Goal: Task Accomplishment & Management: Use online tool/utility

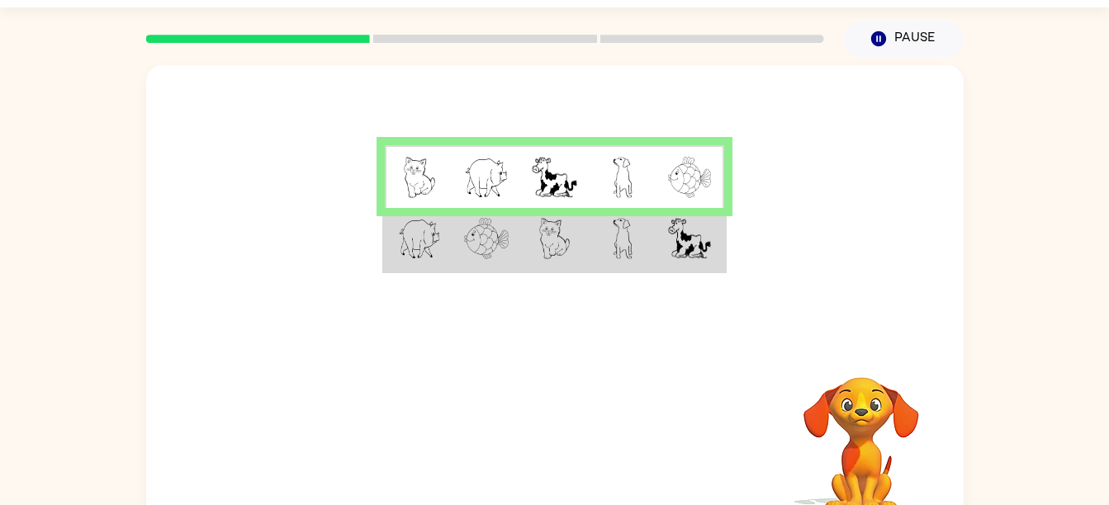
scroll to position [42, 0]
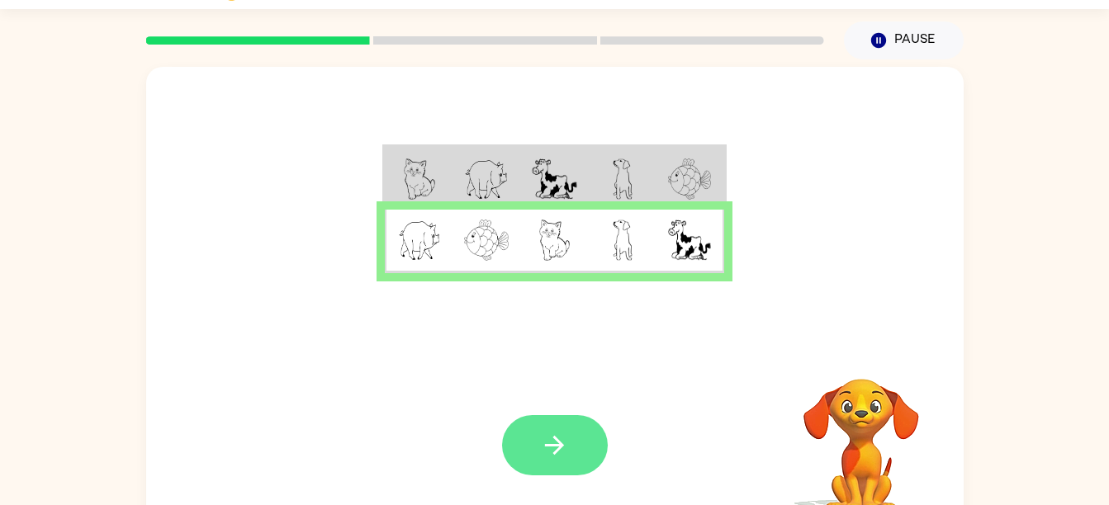
click at [589, 451] on button "button" at bounding box center [555, 445] width 106 height 60
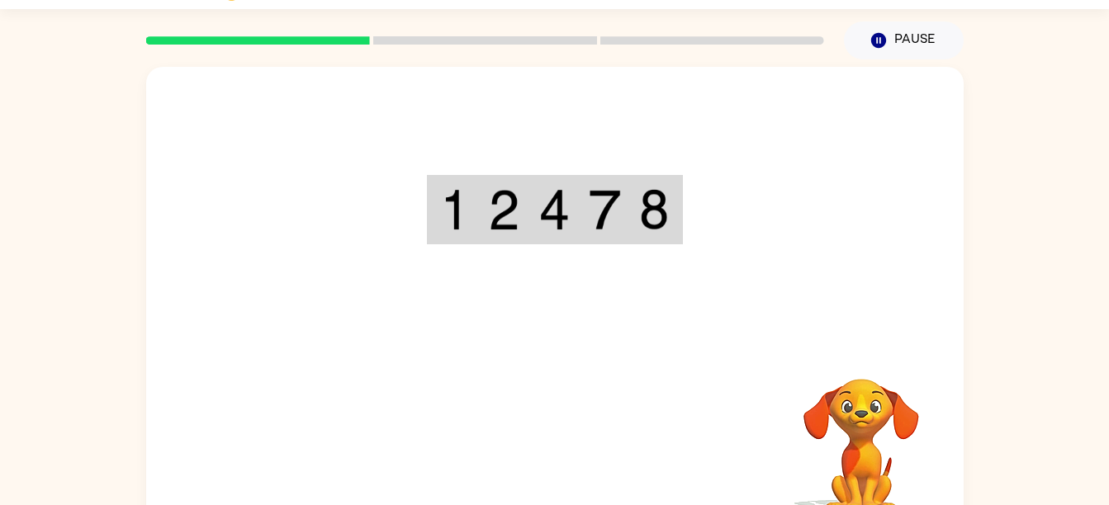
click at [555, 465] on div "Your browser must support playing .mp4 files to use Literably. Please try using…" at bounding box center [554, 302] width 817 height 471
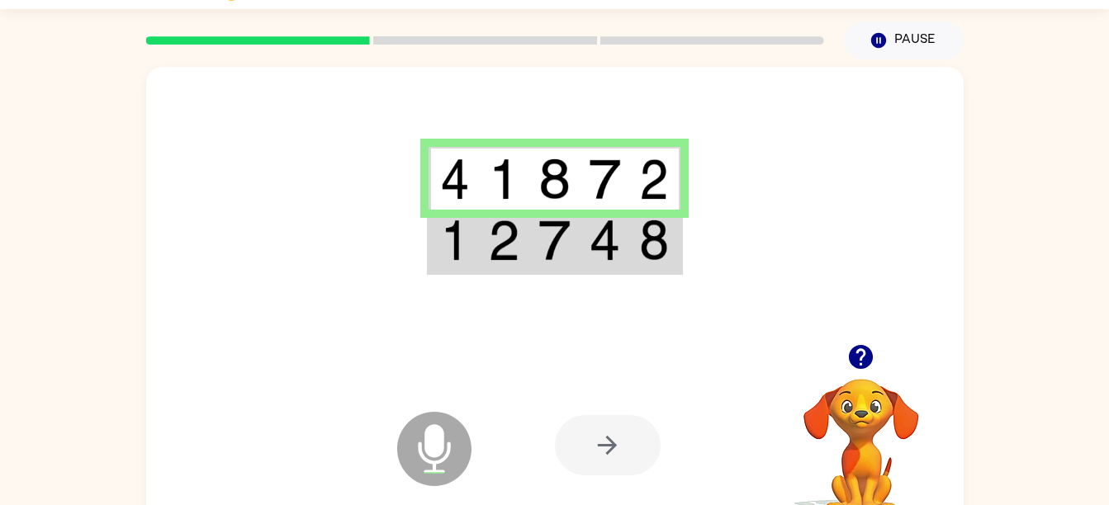
click at [443, 182] on img at bounding box center [455, 179] width 30 height 41
click at [485, 234] on td at bounding box center [504, 242] width 50 height 64
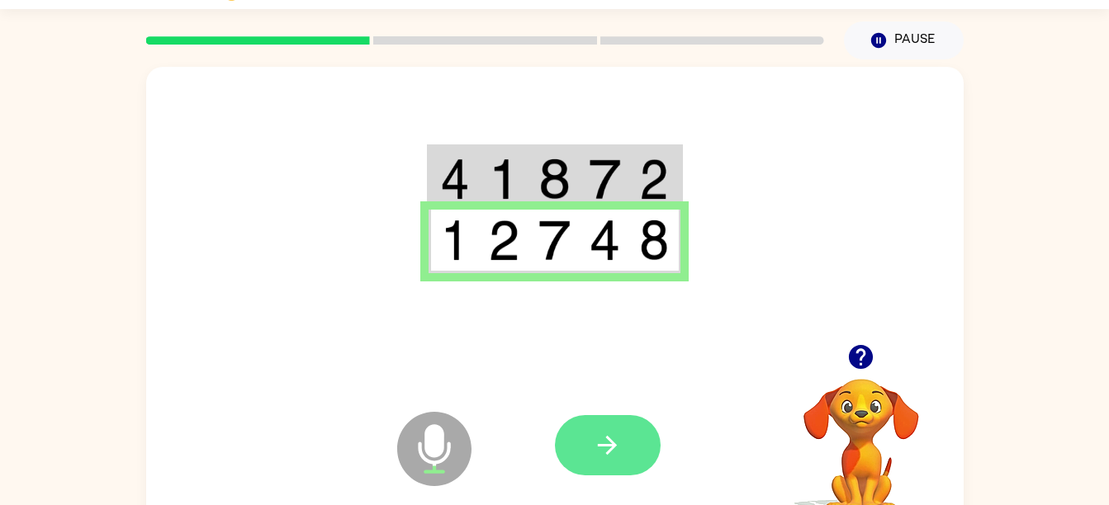
click at [613, 448] on icon "button" at bounding box center [607, 445] width 19 height 19
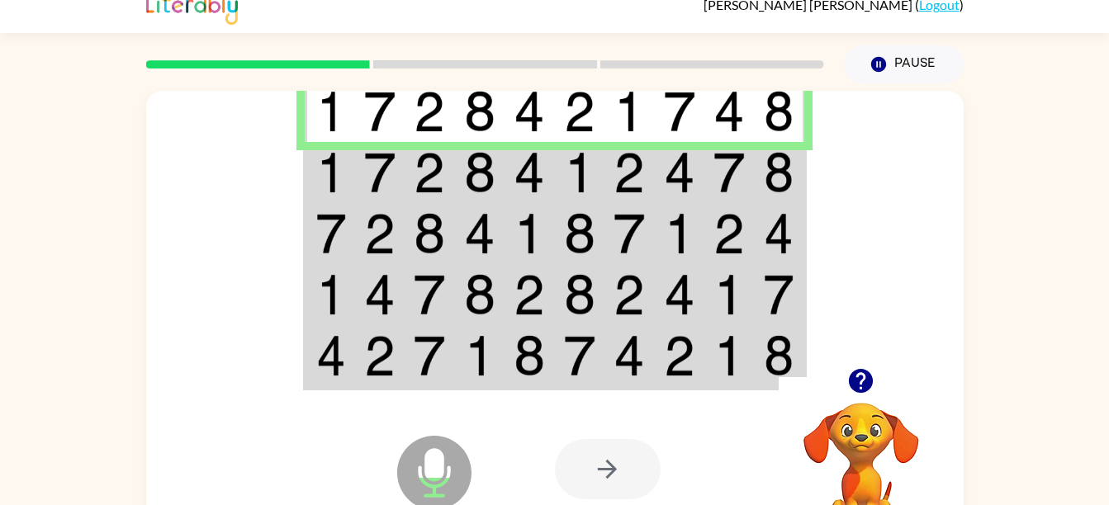
scroll to position [16, 0]
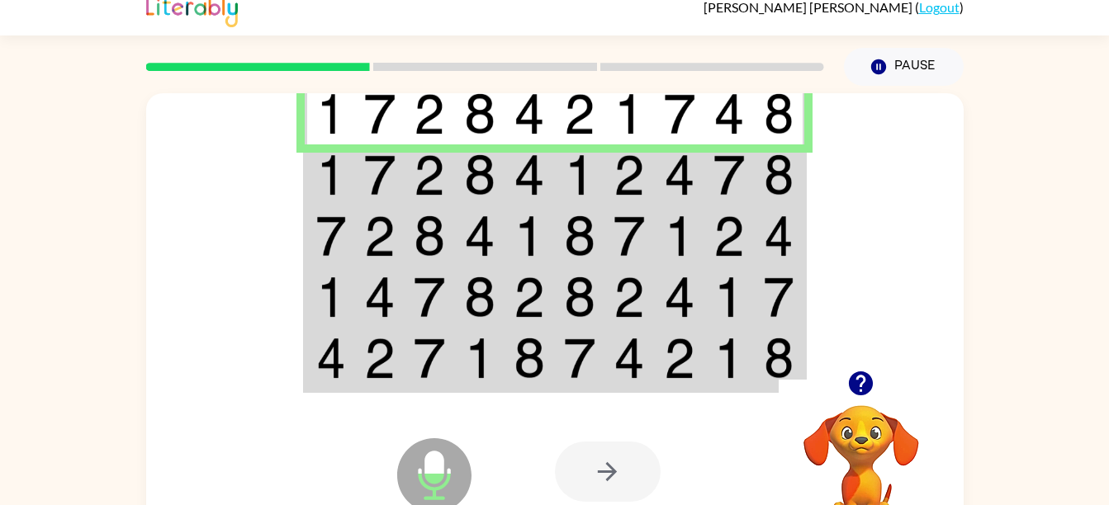
click at [611, 365] on td at bounding box center [629, 360] width 50 height 64
click at [614, 369] on img at bounding box center [628, 358] width 31 height 41
click at [679, 202] on td at bounding box center [680, 174] width 50 height 61
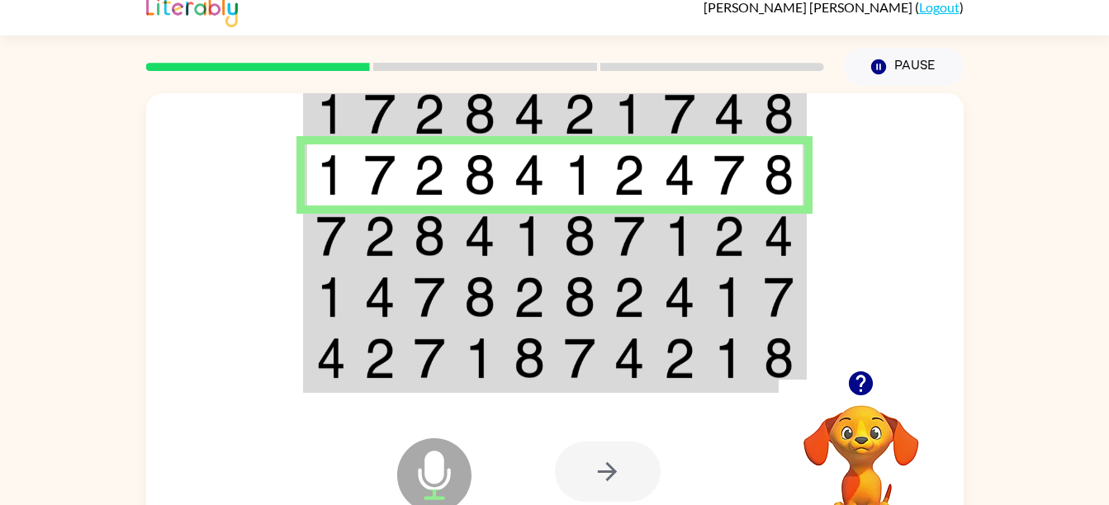
click at [679, 189] on img at bounding box center [679, 174] width 31 height 41
click at [665, 240] on img at bounding box center [679, 235] width 31 height 41
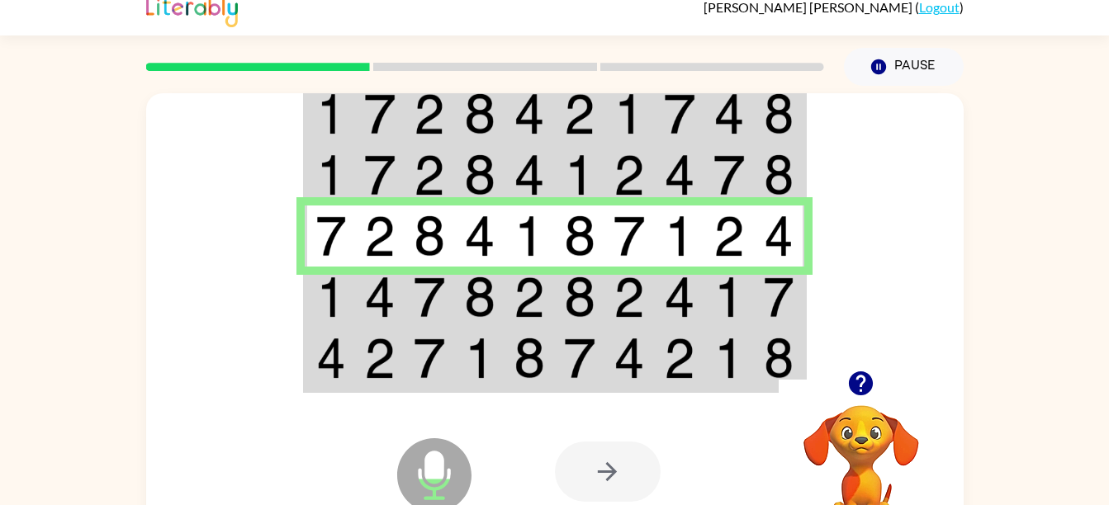
click at [644, 269] on td at bounding box center [629, 297] width 50 height 61
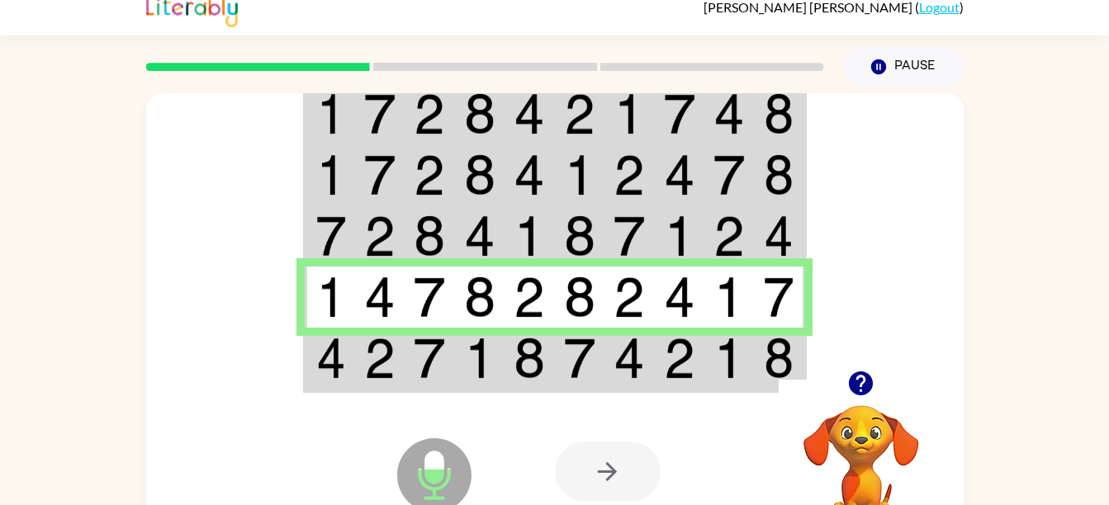
click at [619, 299] on img at bounding box center [628, 297] width 31 height 41
click at [608, 323] on td at bounding box center [629, 297] width 50 height 61
click at [619, 376] on img at bounding box center [628, 358] width 31 height 41
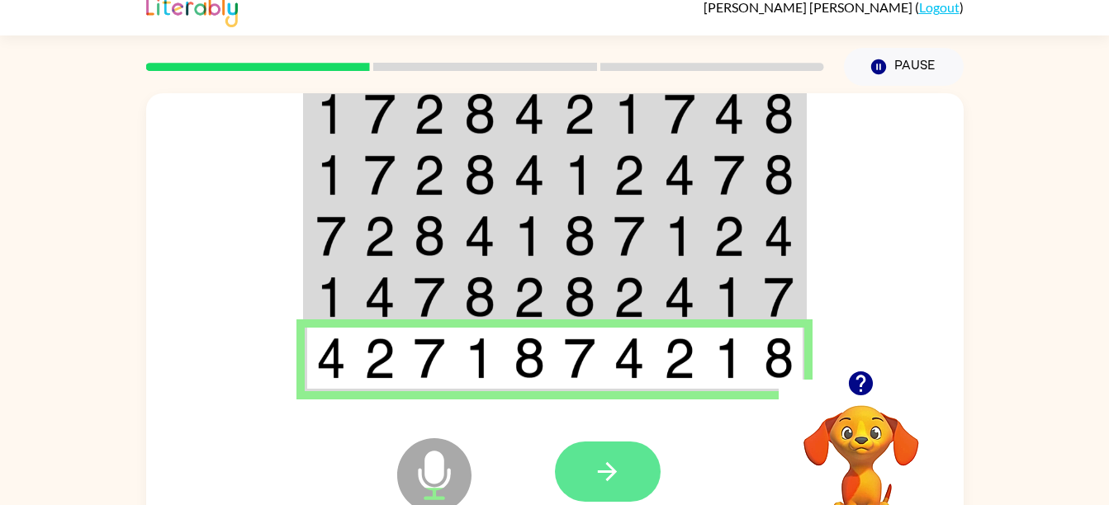
click at [605, 490] on button "button" at bounding box center [608, 472] width 106 height 60
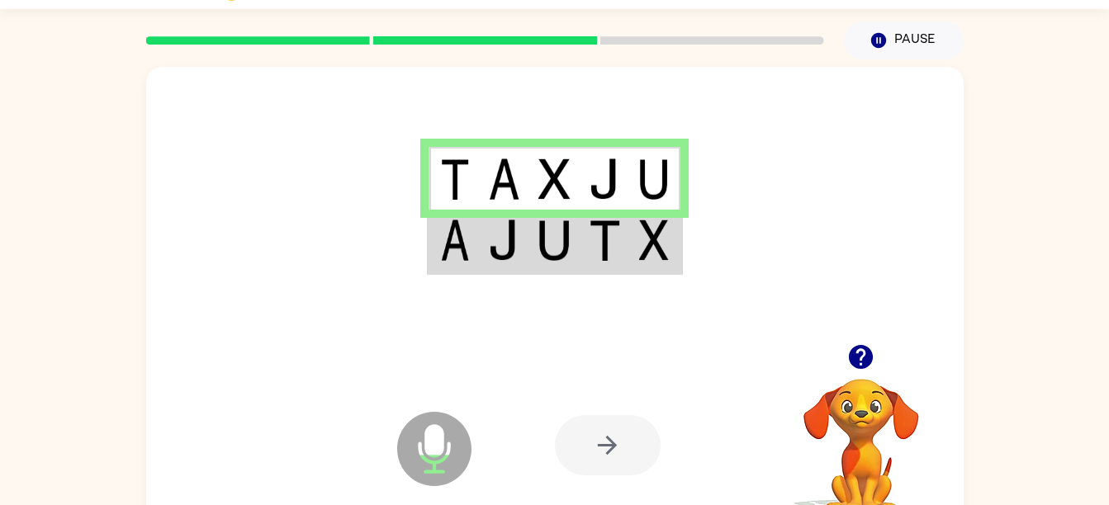
scroll to position [0, 0]
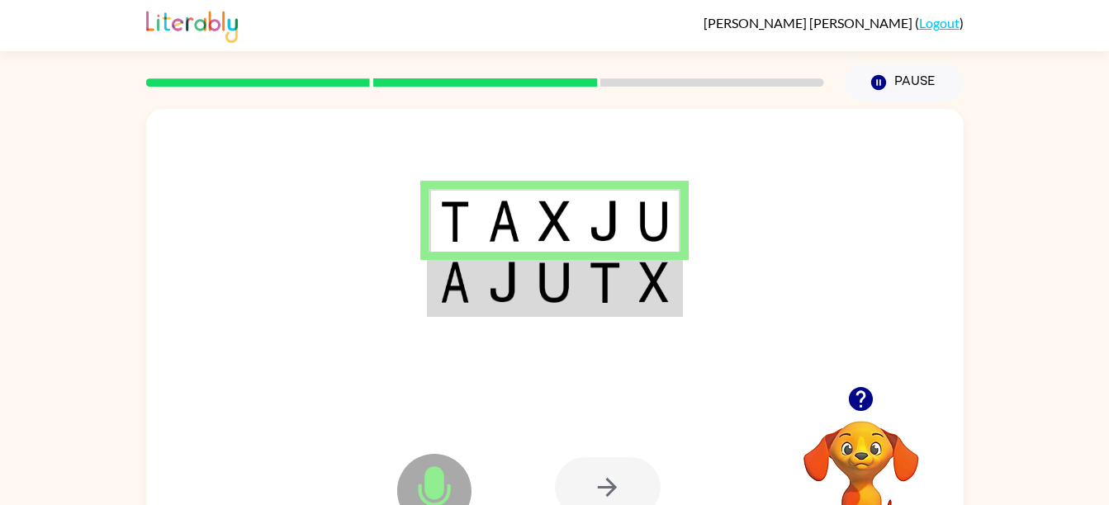
click at [637, 324] on div at bounding box center [554, 247] width 817 height 277
click at [618, 295] on img at bounding box center [604, 282] width 31 height 41
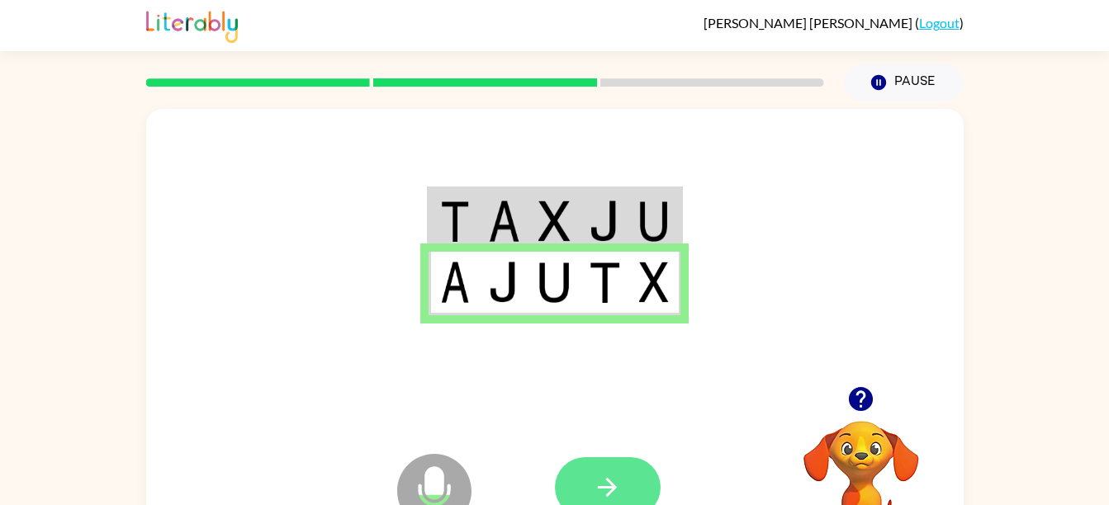
click at [595, 493] on icon "button" at bounding box center [607, 487] width 29 height 29
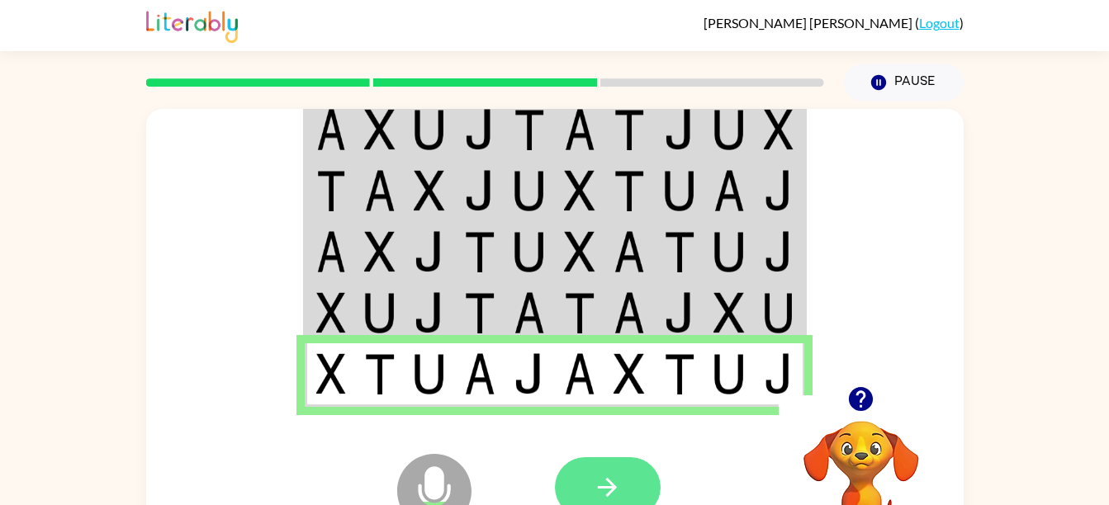
click at [633, 468] on button "button" at bounding box center [608, 487] width 106 height 60
